Goal: Information Seeking & Learning: Learn about a topic

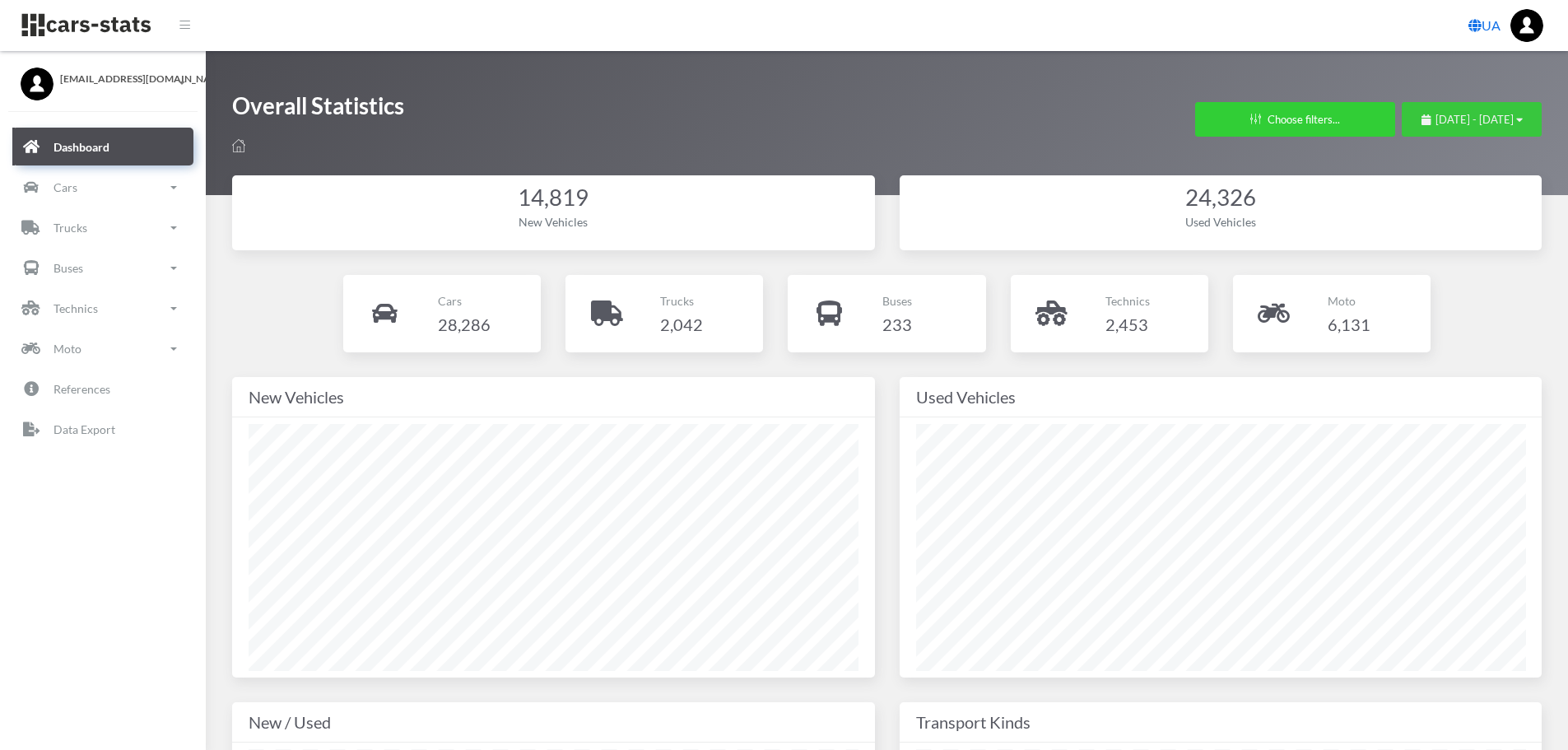
click at [1435, 115] on span "July 28, 2025 - August 27, 2025" at bounding box center [1474, 119] width 79 height 13
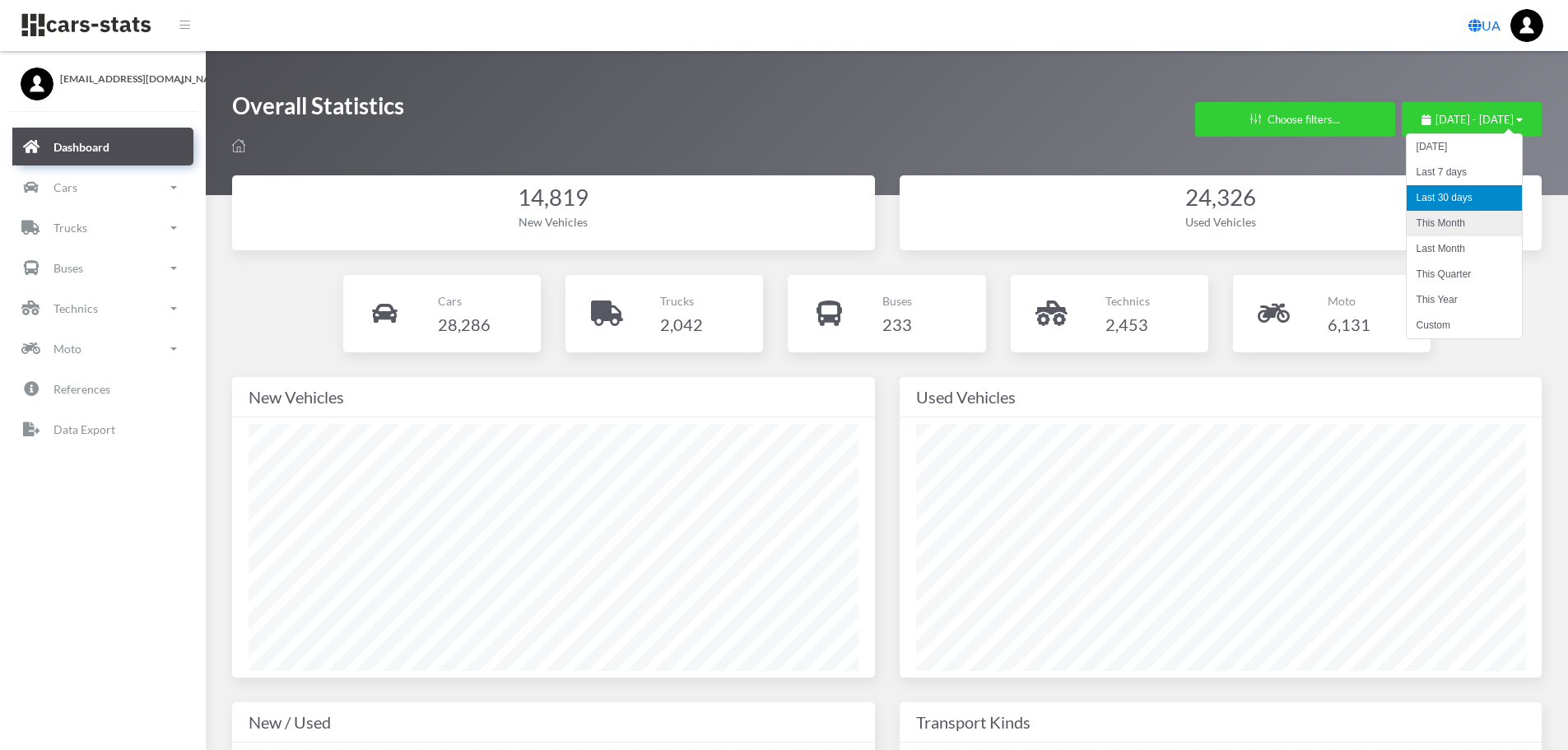
click at [1431, 223] on li "This Month" at bounding box center [1464, 223] width 115 height 26
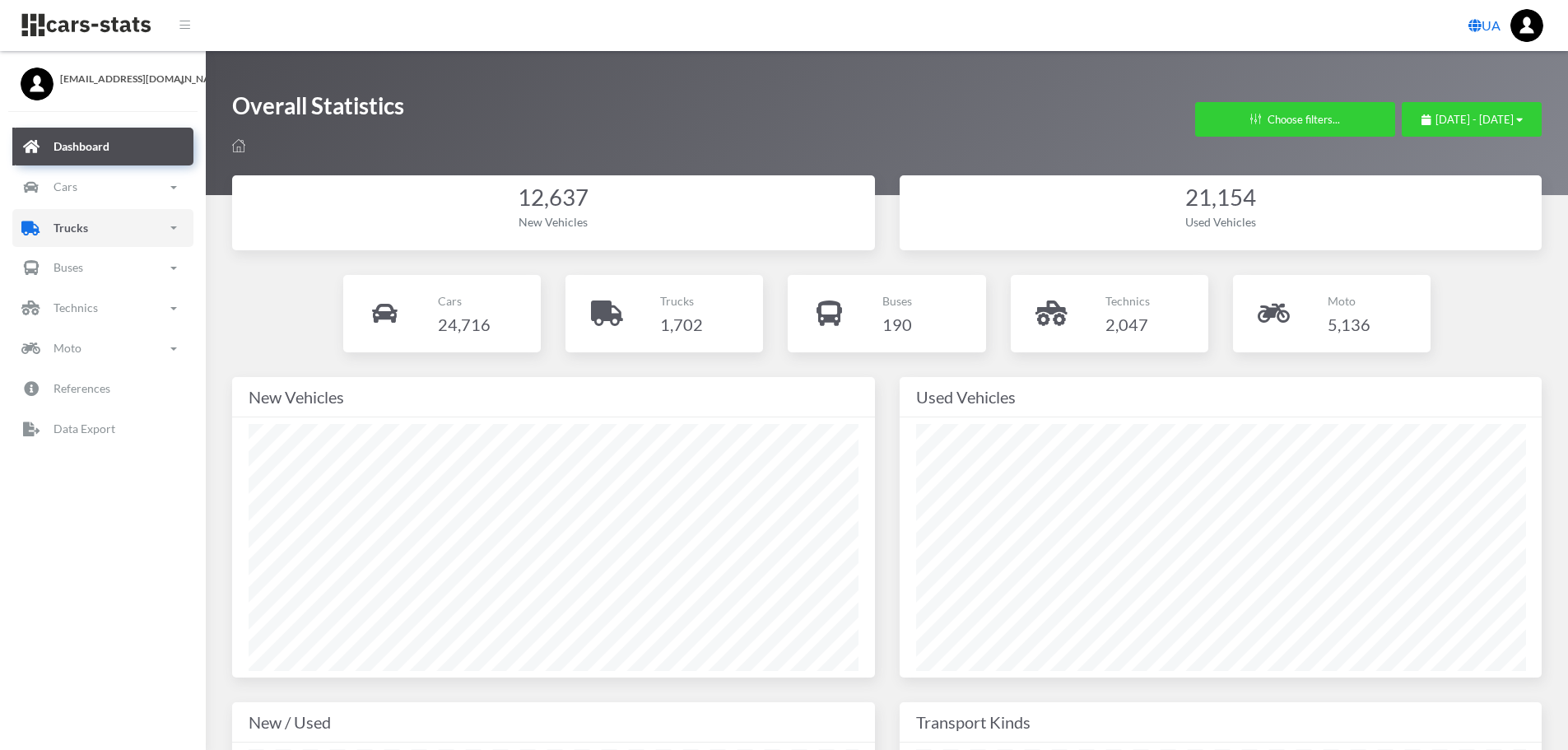
click at [88, 234] on link "Trucks" at bounding box center [102, 228] width 181 height 38
click at [88, 207] on ul "Dashboard Cars Overview New Brands Models Used" at bounding box center [102, 397] width 206 height 537
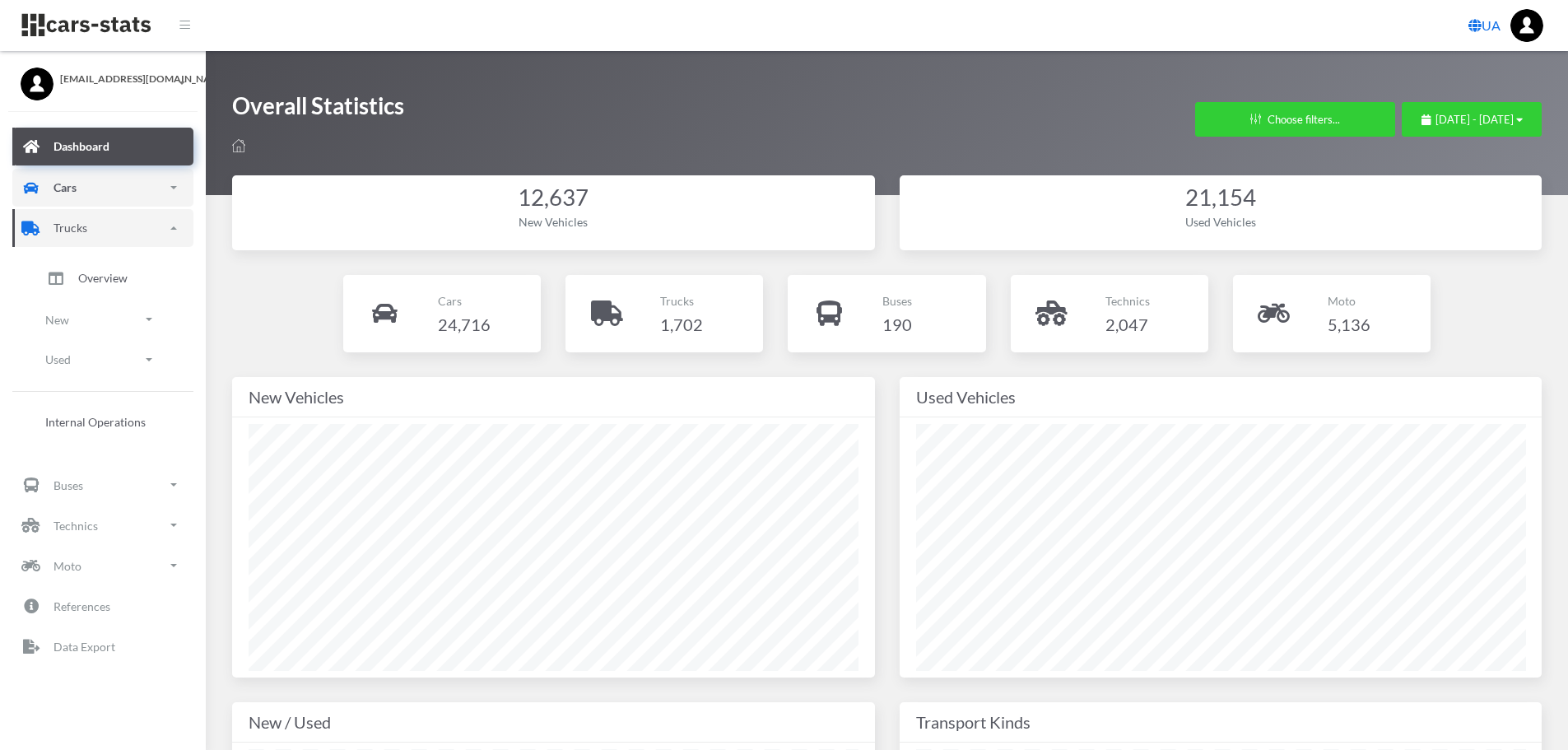
click at [91, 191] on link "Cars" at bounding box center [102, 187] width 181 height 38
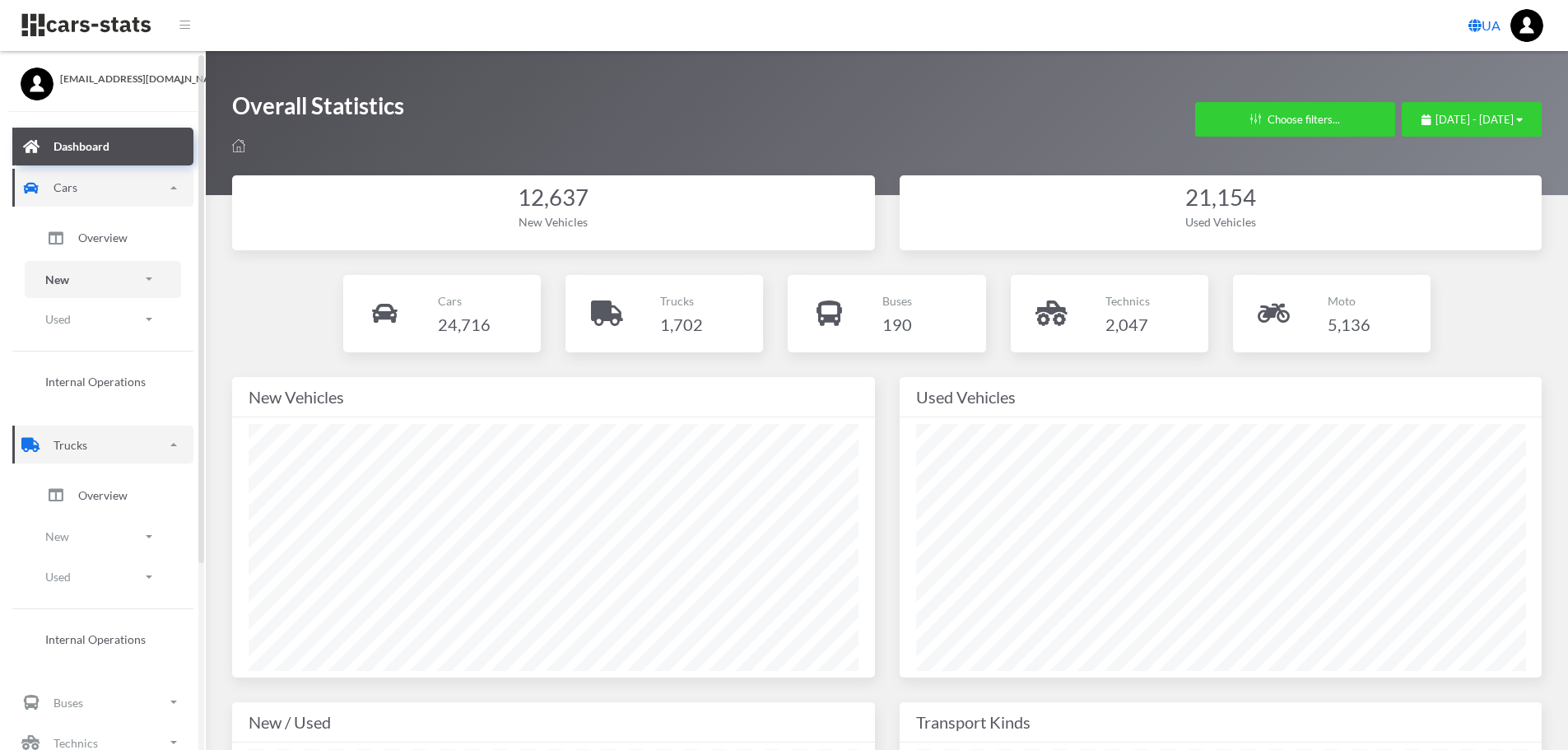
click at [92, 264] on link "New" at bounding box center [102, 279] width 156 height 37
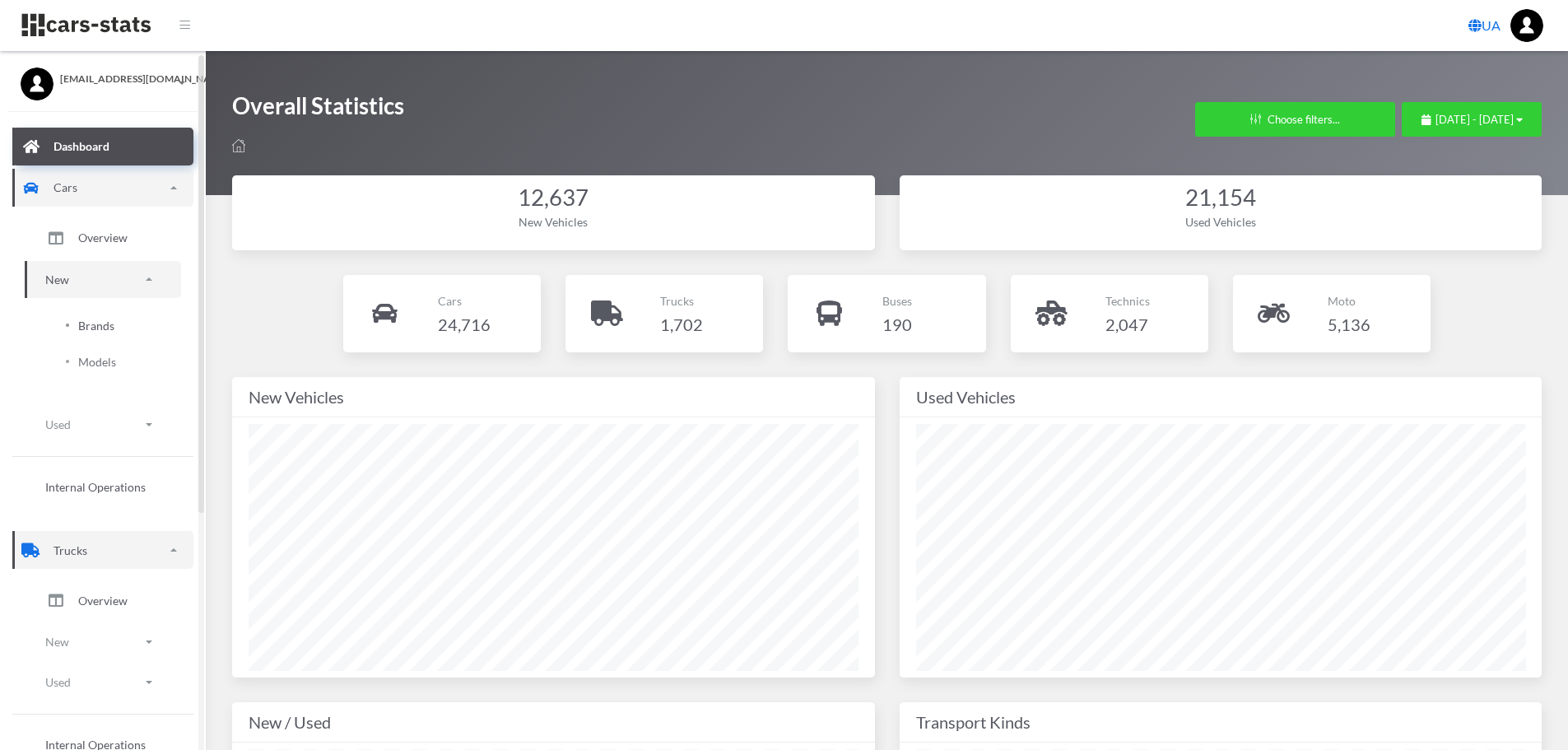
click at [110, 320] on span "Brands" at bounding box center [96, 326] width 36 height 18
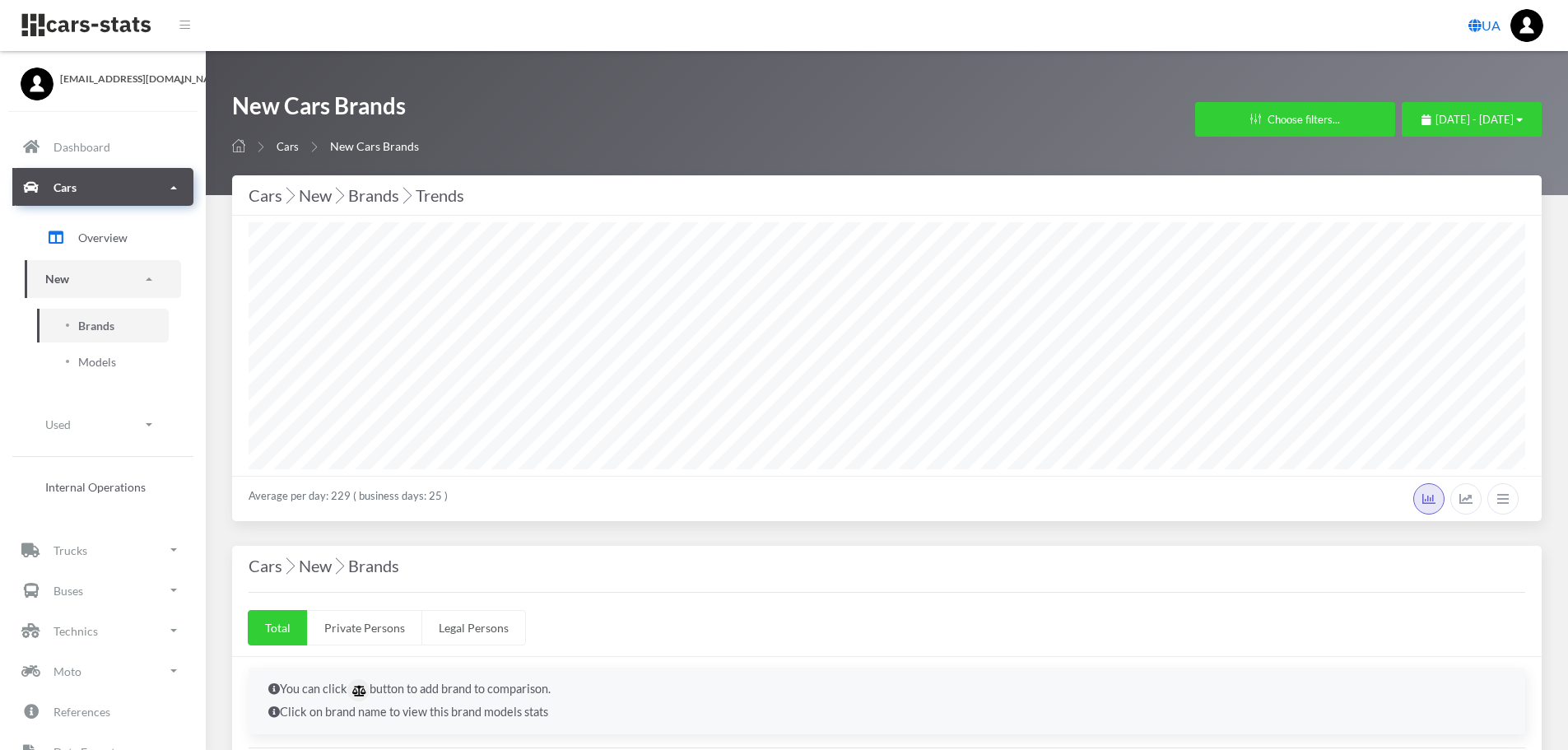
select select "25"
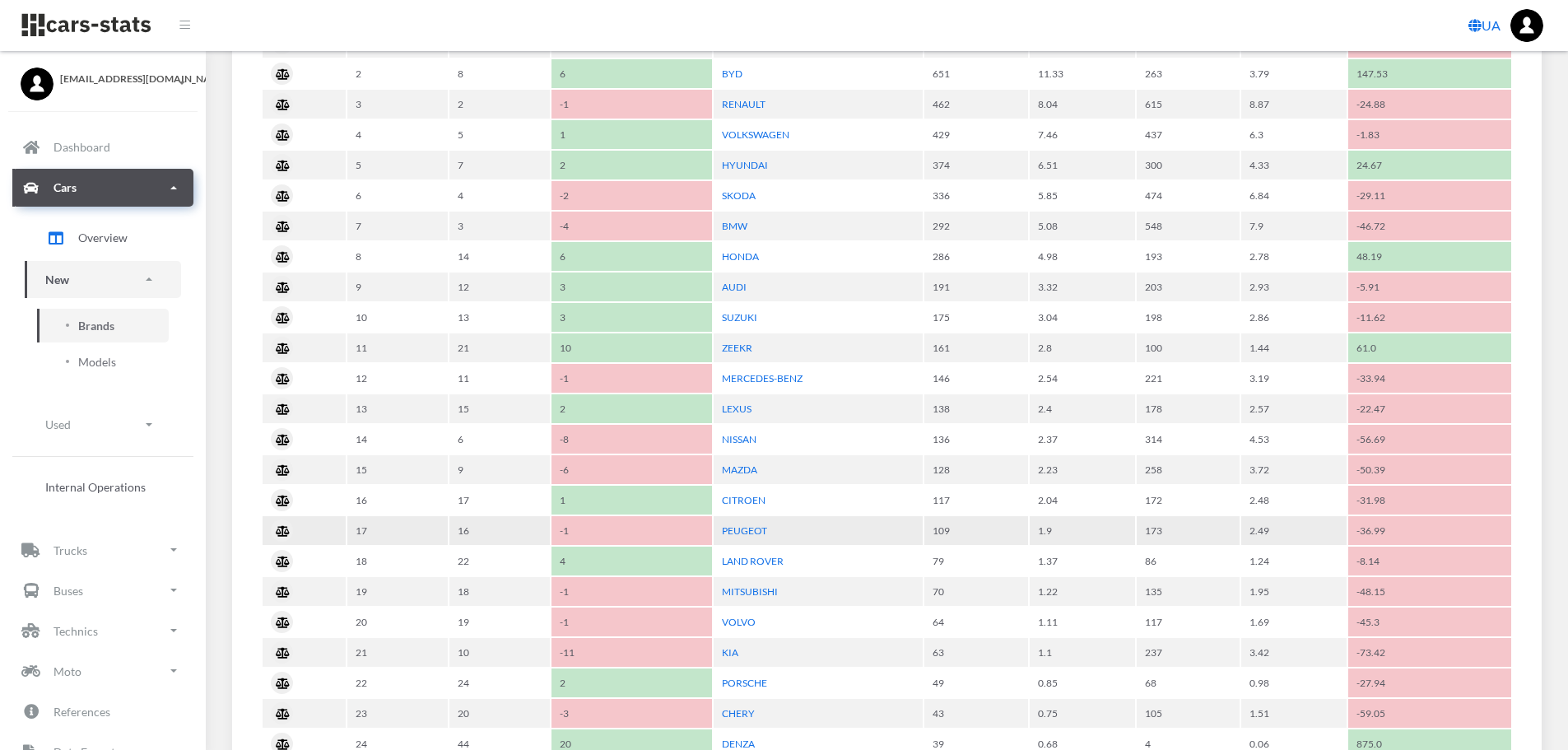
scroll to position [905, 0]
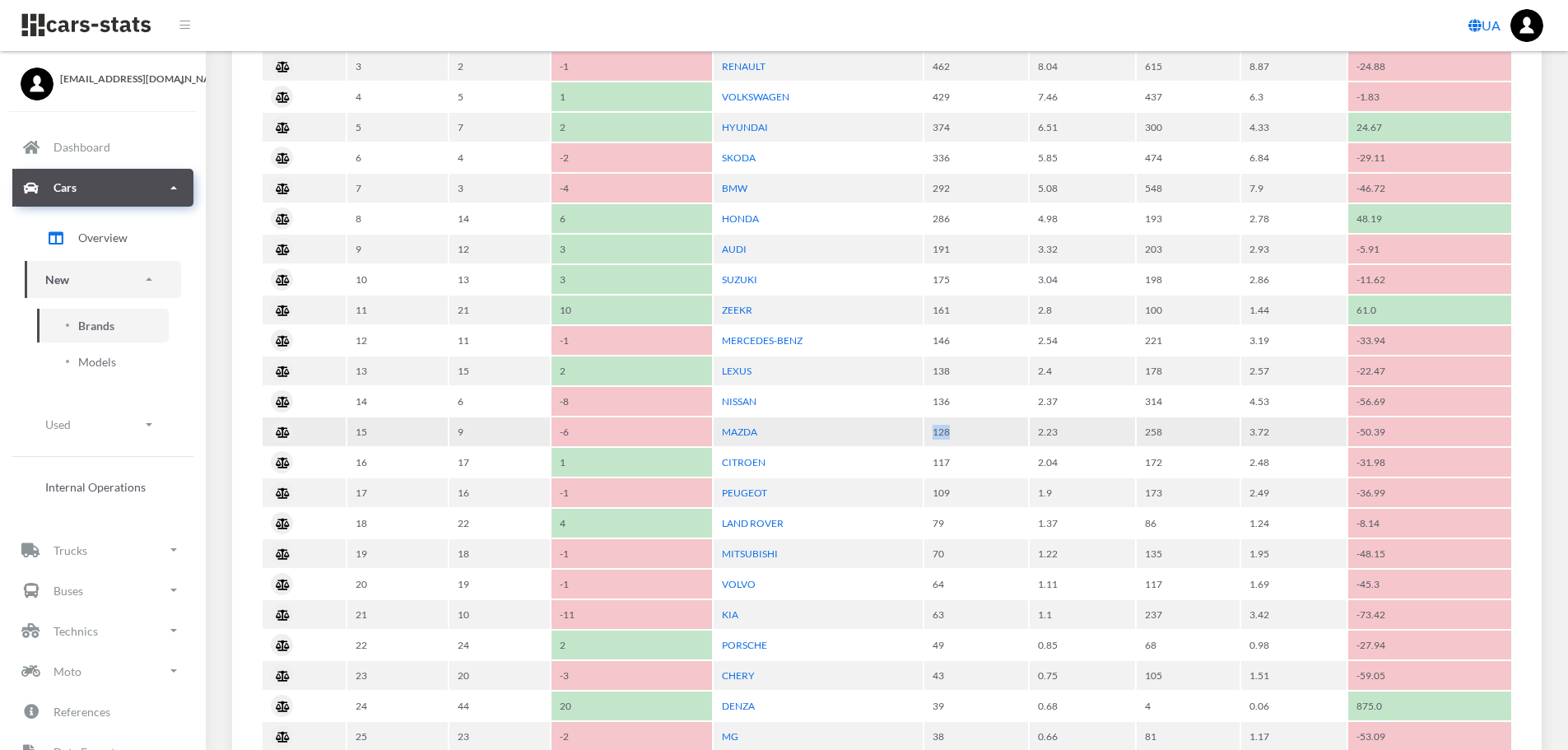
drag, startPoint x: 903, startPoint y: 436, endPoint x: 1005, endPoint y: 436, distance: 102.0
click at [996, 436] on tr "15 9 -6 MAZDA 128 2.23 258 3.72 -50.39" at bounding box center [887, 431] width 1249 height 29
click at [1005, 436] on td "128" at bounding box center [975, 431] width 103 height 29
drag, startPoint x: 940, startPoint y: 432, endPoint x: 975, endPoint y: 432, distance: 35.0
click at [975, 432] on td "128" at bounding box center [975, 431] width 103 height 29
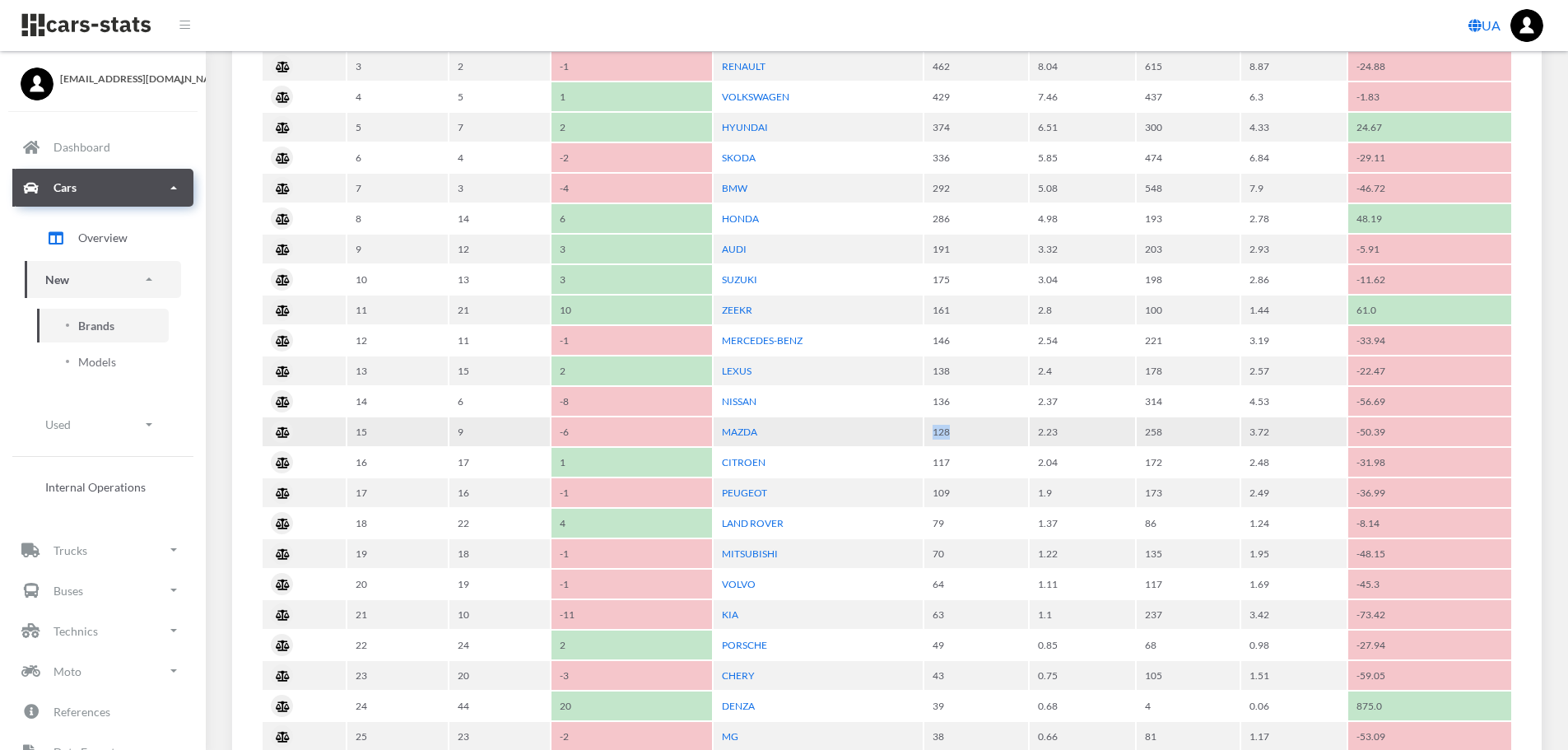
click at [993, 432] on td "128" at bounding box center [975, 431] width 103 height 29
drag, startPoint x: 1033, startPoint y: 428, endPoint x: 1093, endPoint y: 431, distance: 60.1
click at [1079, 430] on td "2.23" at bounding box center [1082, 431] width 105 height 29
click at [1093, 431] on td "2.23" at bounding box center [1082, 431] width 105 height 29
drag, startPoint x: 931, startPoint y: 430, endPoint x: 974, endPoint y: 430, distance: 43.0
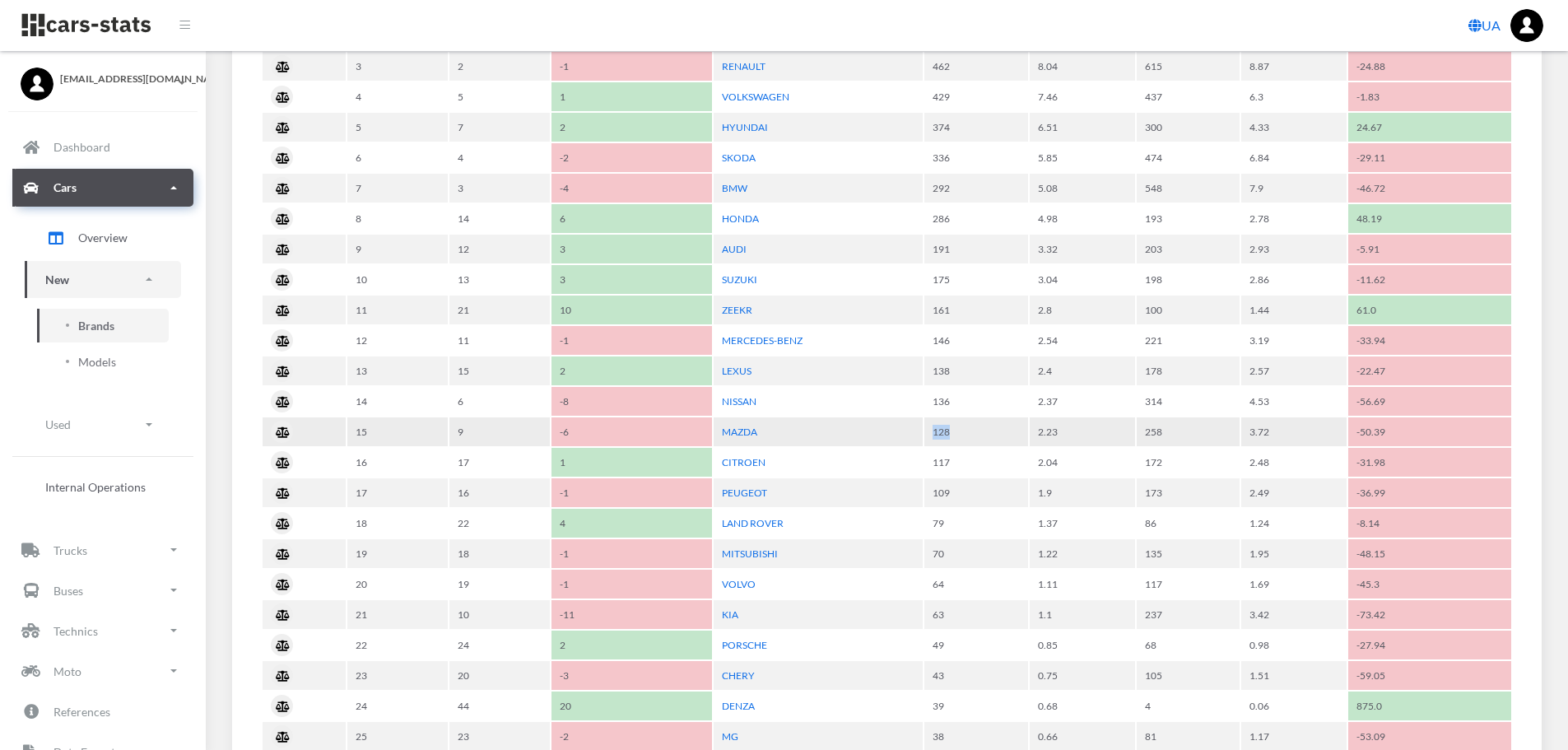
click at [974, 430] on td "128" at bounding box center [975, 431] width 103 height 29
click at [984, 433] on td "128" at bounding box center [975, 431] width 103 height 29
drag, startPoint x: 934, startPoint y: 430, endPoint x: 1001, endPoint y: 431, distance: 67.0
click at [981, 431] on td "128" at bounding box center [975, 431] width 103 height 29
click at [1001, 431] on td "128" at bounding box center [975, 431] width 103 height 29
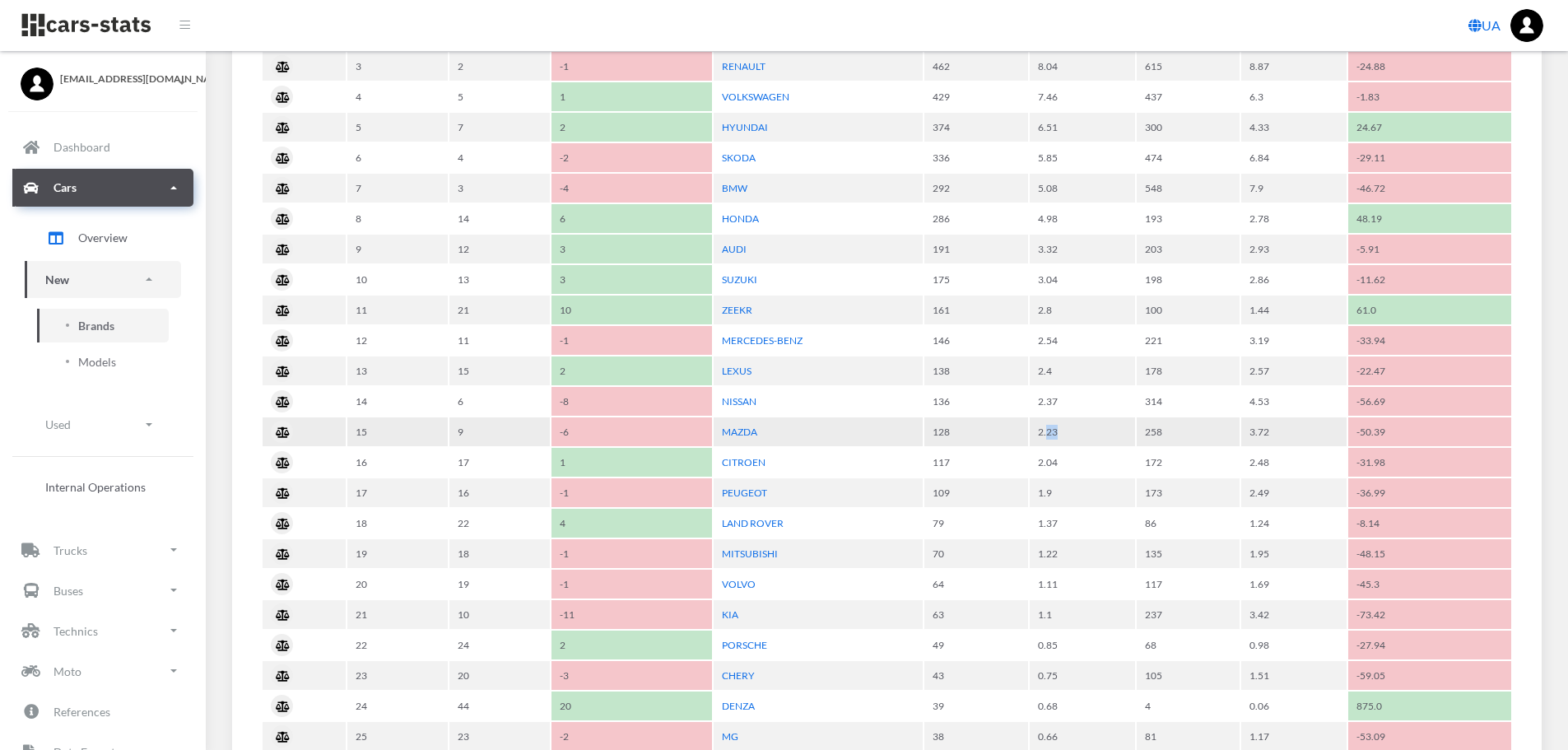
drag, startPoint x: 1045, startPoint y: 428, endPoint x: 1144, endPoint y: 431, distance: 99.0
click at [1140, 431] on tr "15 9 -6 MAZDA 128 2.23 258 3.72 -50.39" at bounding box center [887, 431] width 1249 height 29
click at [1163, 431] on td "258" at bounding box center [1188, 431] width 103 height 29
click at [1190, 432] on td "258" at bounding box center [1188, 431] width 103 height 29
drag, startPoint x: 936, startPoint y: 426, endPoint x: 994, endPoint y: 426, distance: 58.0
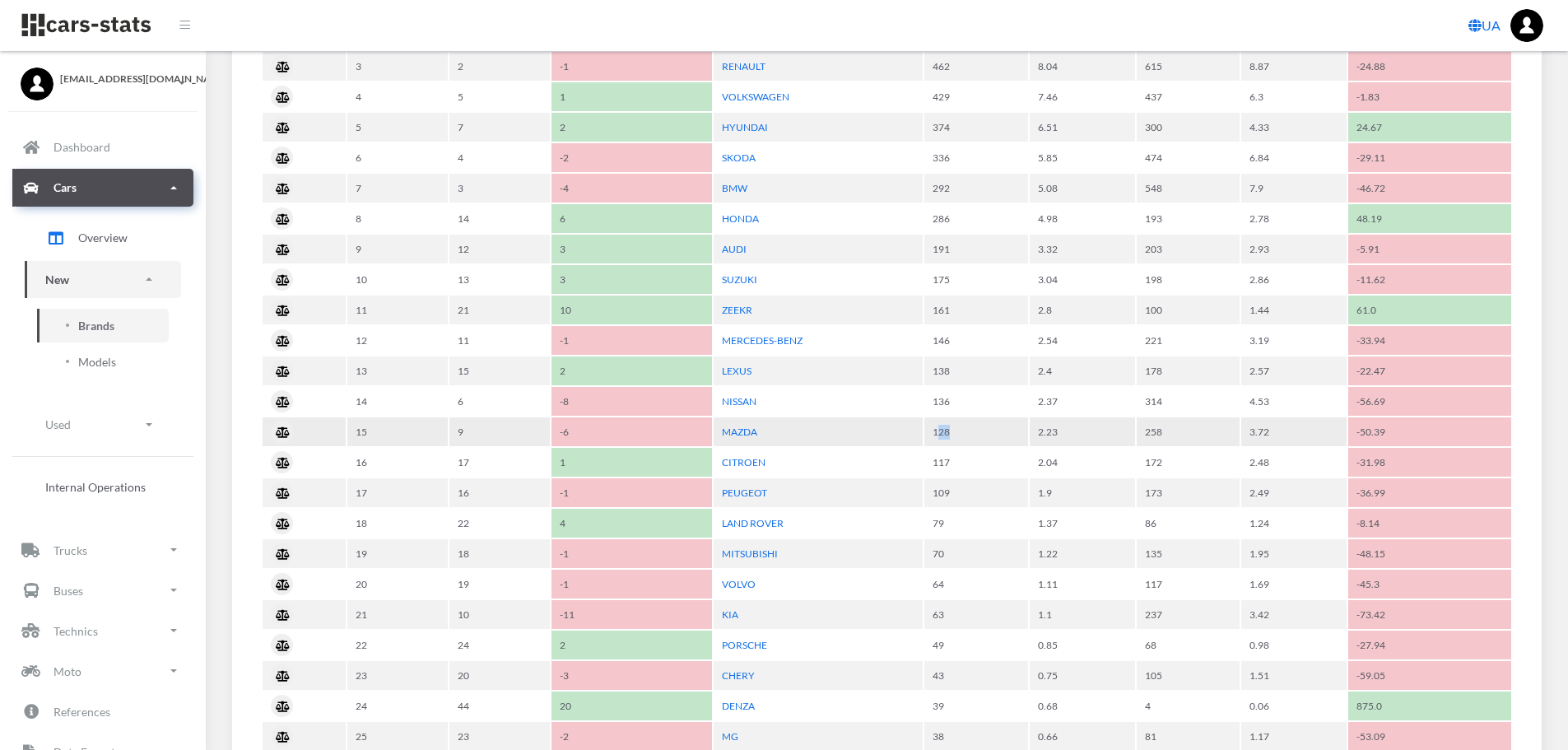
click at [994, 426] on td "128" at bounding box center [975, 431] width 103 height 29
click at [1015, 428] on td "128" at bounding box center [975, 431] width 103 height 29
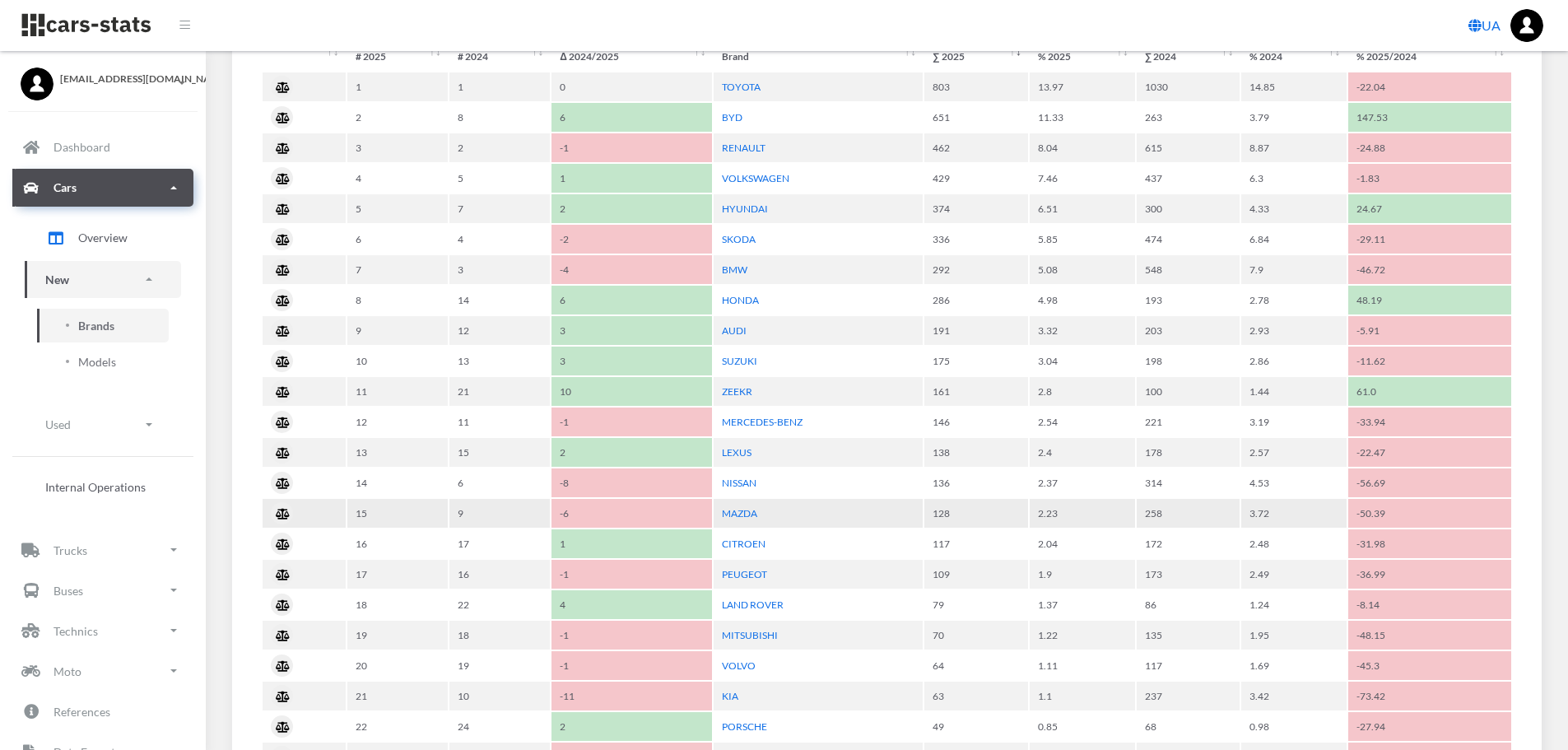
scroll to position [823, 0]
drag, startPoint x: 935, startPoint y: 510, endPoint x: 965, endPoint y: 513, distance: 30.1
click at [965, 513] on td "128" at bounding box center [975, 514] width 103 height 29
click at [979, 515] on td "128" at bounding box center [975, 514] width 103 height 29
